Goal: Task Accomplishment & Management: Use online tool/utility

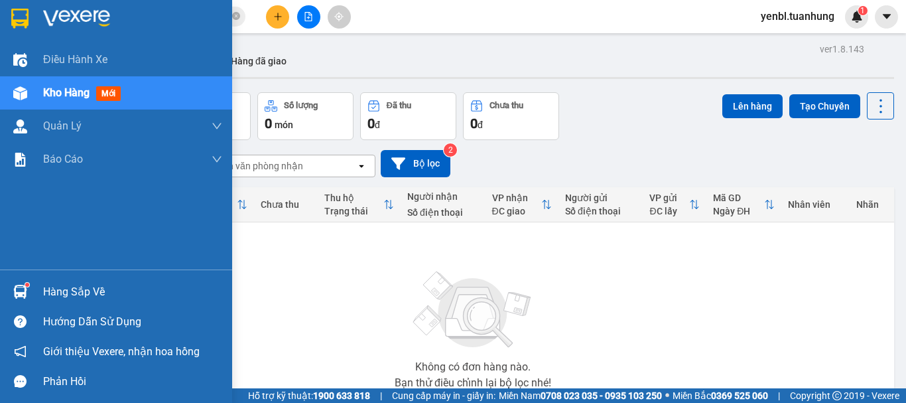
click at [30, 292] on div at bounding box center [20, 291] width 23 height 23
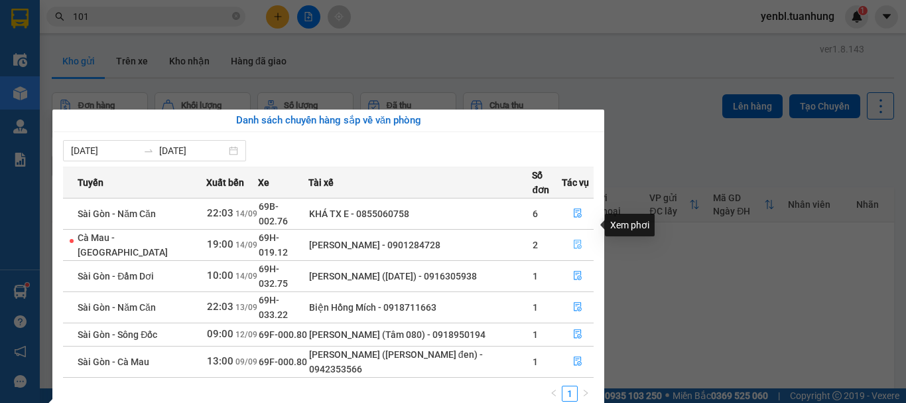
click at [573, 239] on icon "file-done" at bounding box center [577, 243] width 9 height 9
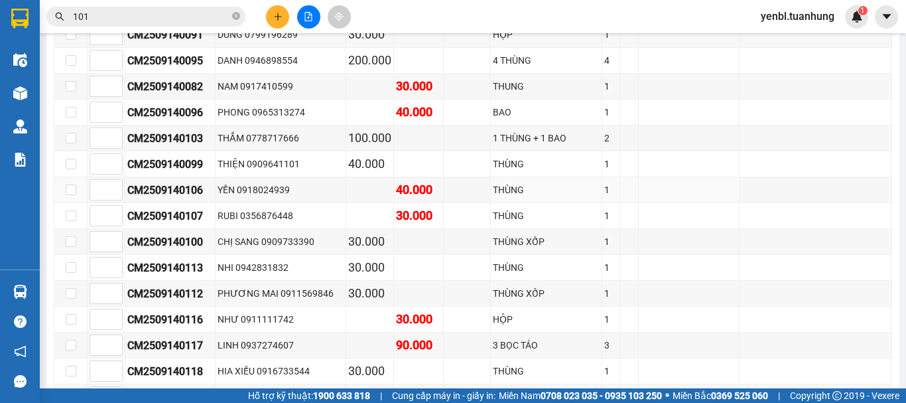
scroll to position [995, 0]
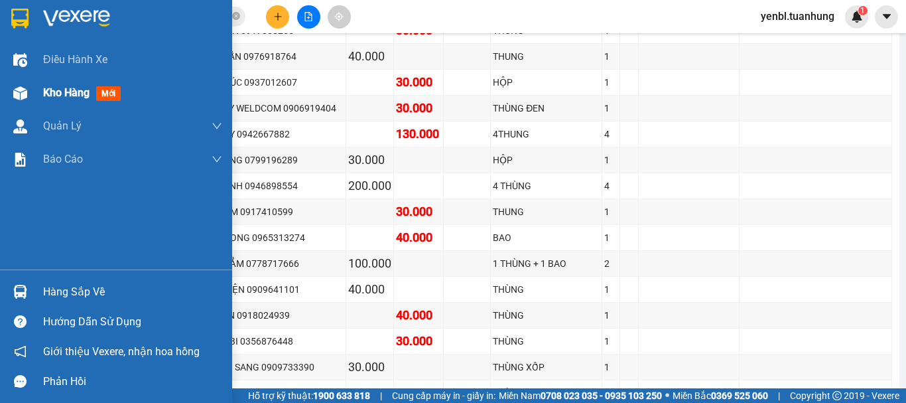
click at [50, 82] on div "Kho hàng mới" at bounding box center [132, 92] width 179 height 33
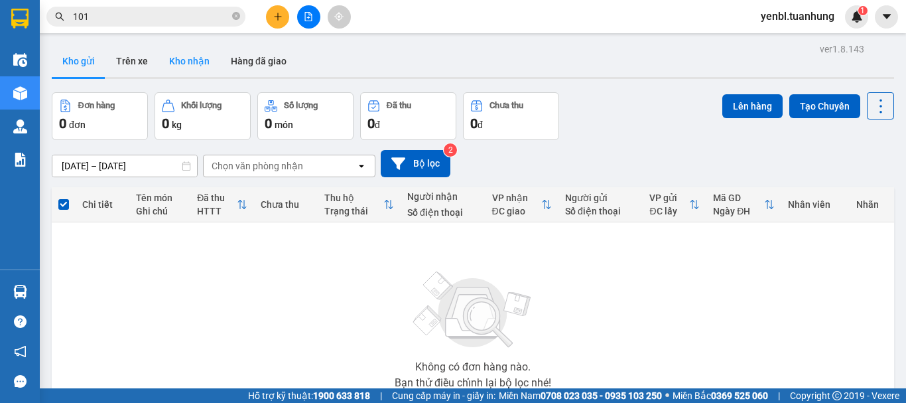
click at [188, 57] on button "Kho nhận" at bounding box center [190, 61] width 62 height 32
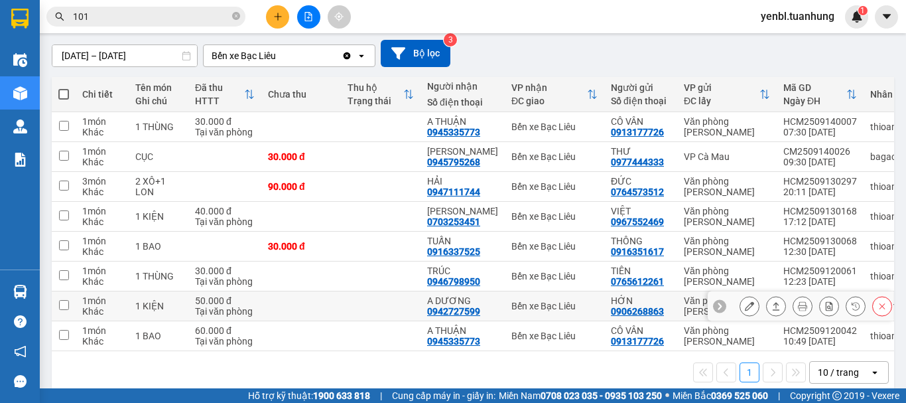
scroll to position [133, 0]
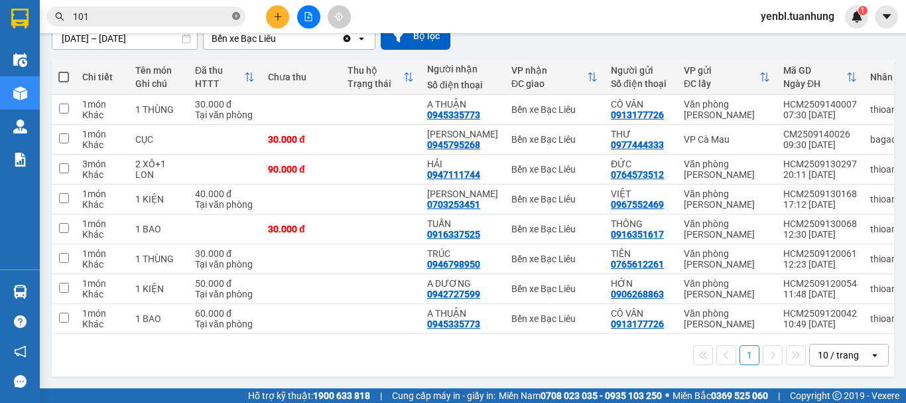
click at [235, 17] on icon "close-circle" at bounding box center [236, 16] width 8 height 8
click at [182, 15] on input "text" at bounding box center [151, 16] width 157 height 15
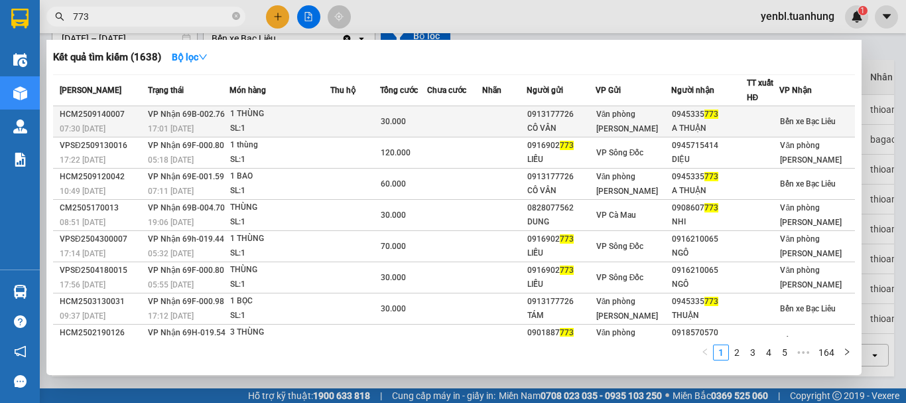
type input "773"
click at [706, 121] on div "A THUẬN" at bounding box center [709, 128] width 74 height 14
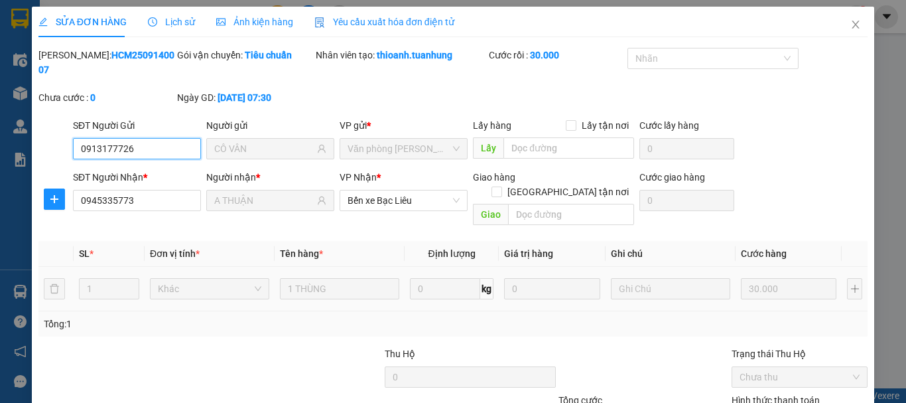
scroll to position [91, 0]
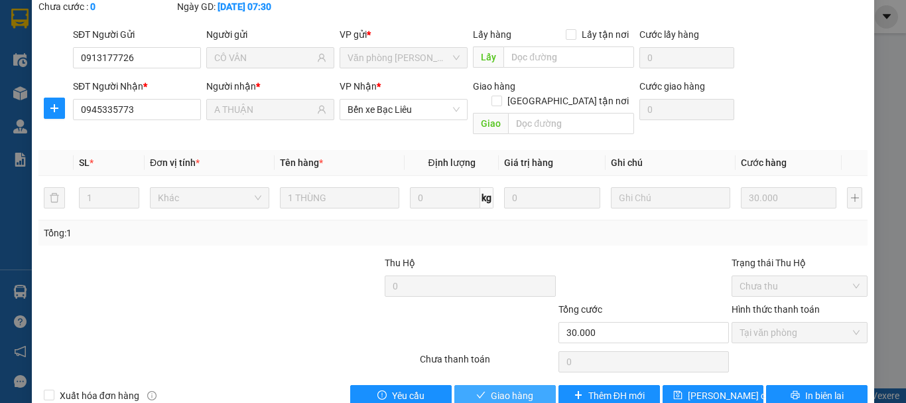
click at [508, 388] on span "Giao hàng" at bounding box center [512, 395] width 42 height 15
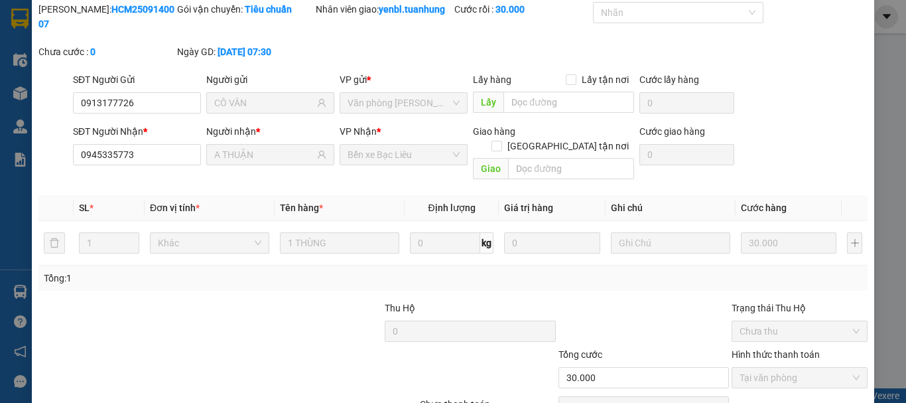
scroll to position [0, 0]
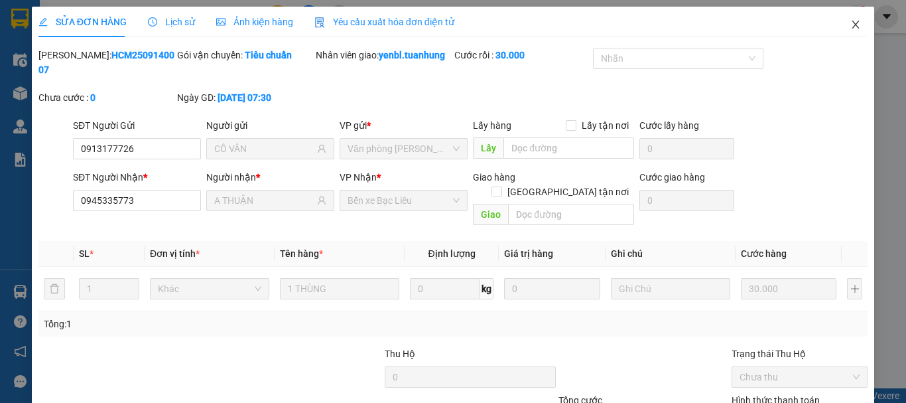
click at [851, 30] on icon "close" at bounding box center [855, 24] width 11 height 11
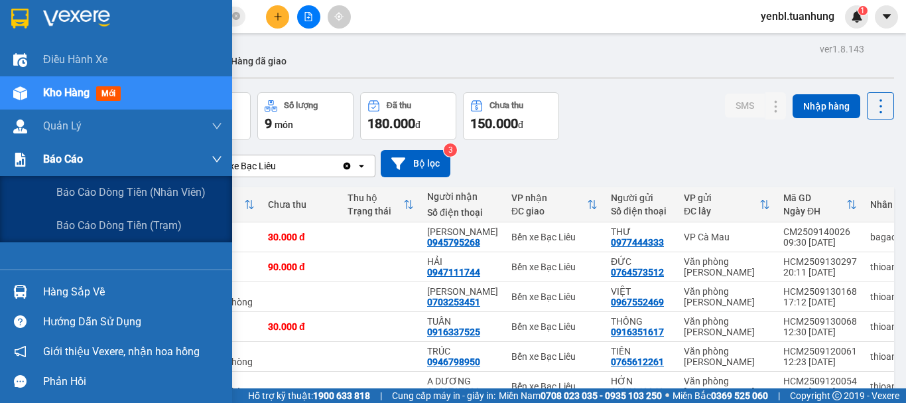
click at [62, 157] on span "Báo cáo" at bounding box center [63, 159] width 40 height 17
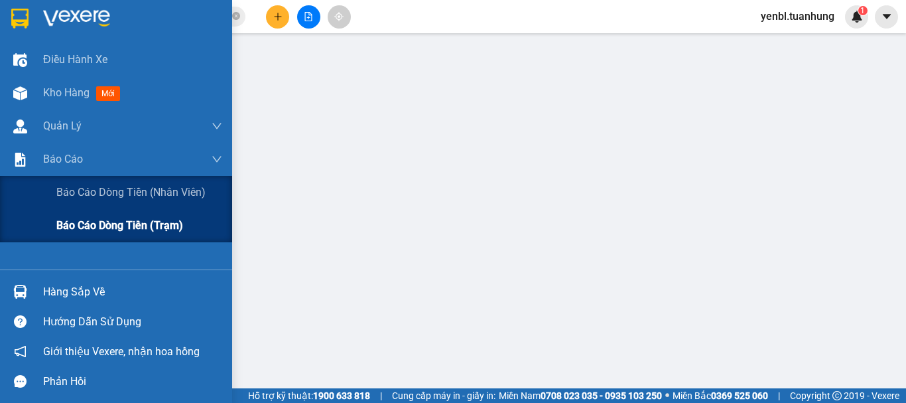
click at [79, 226] on span "Báo cáo dòng tiền (trạm)" at bounding box center [119, 225] width 127 height 17
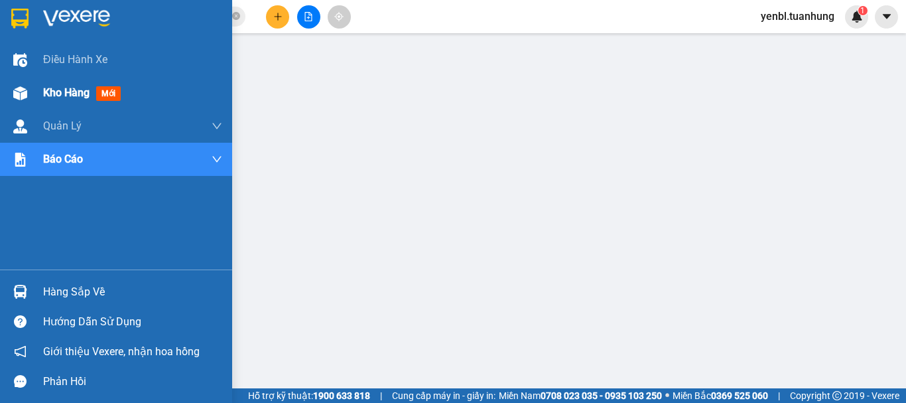
click at [61, 90] on span "Kho hàng" at bounding box center [66, 92] width 46 height 13
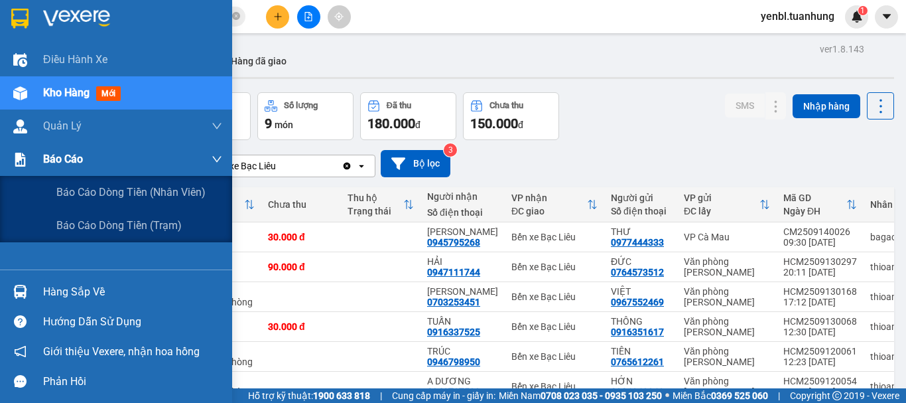
click at [62, 159] on span "Báo cáo" at bounding box center [63, 159] width 40 height 17
